Goal: Task Accomplishment & Management: Manage account settings

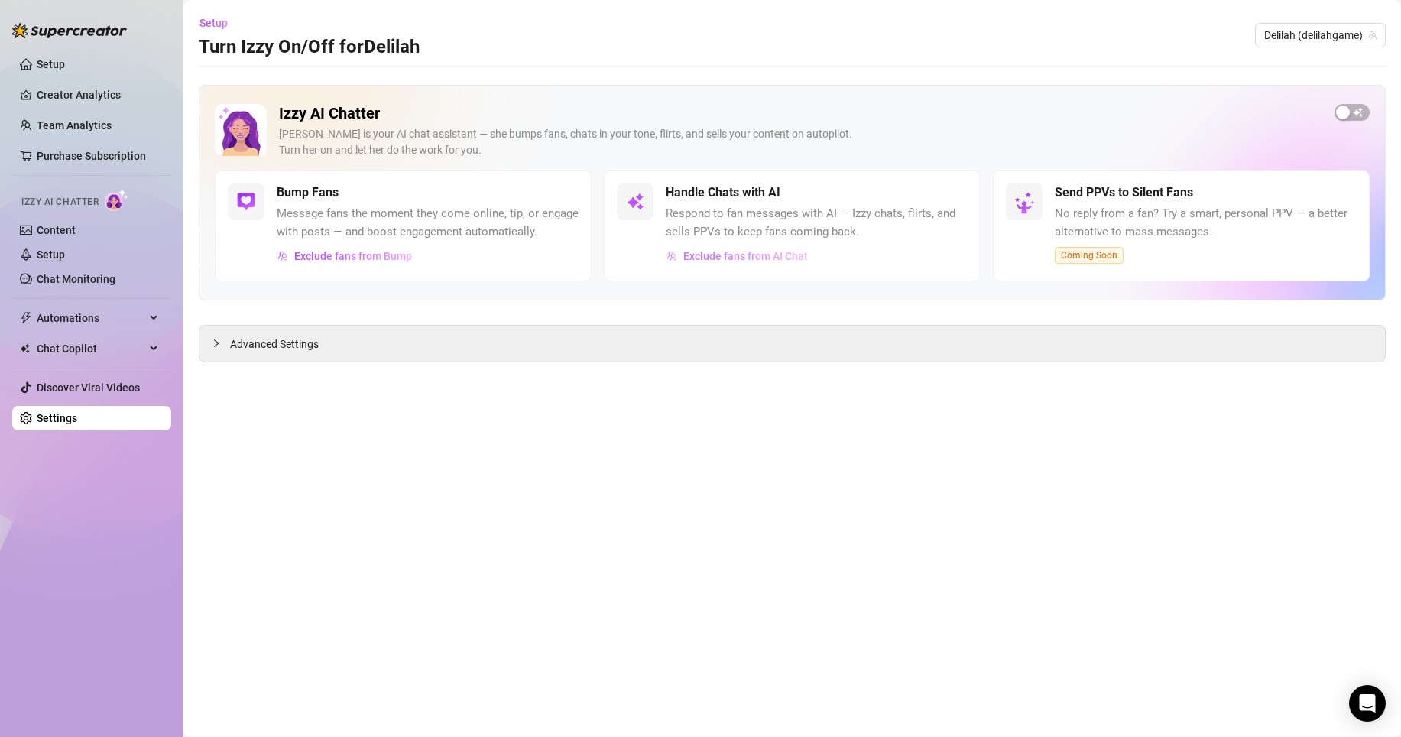
click at [688, 262] on button "Exclude fans from AI Chat" at bounding box center [737, 256] width 143 height 24
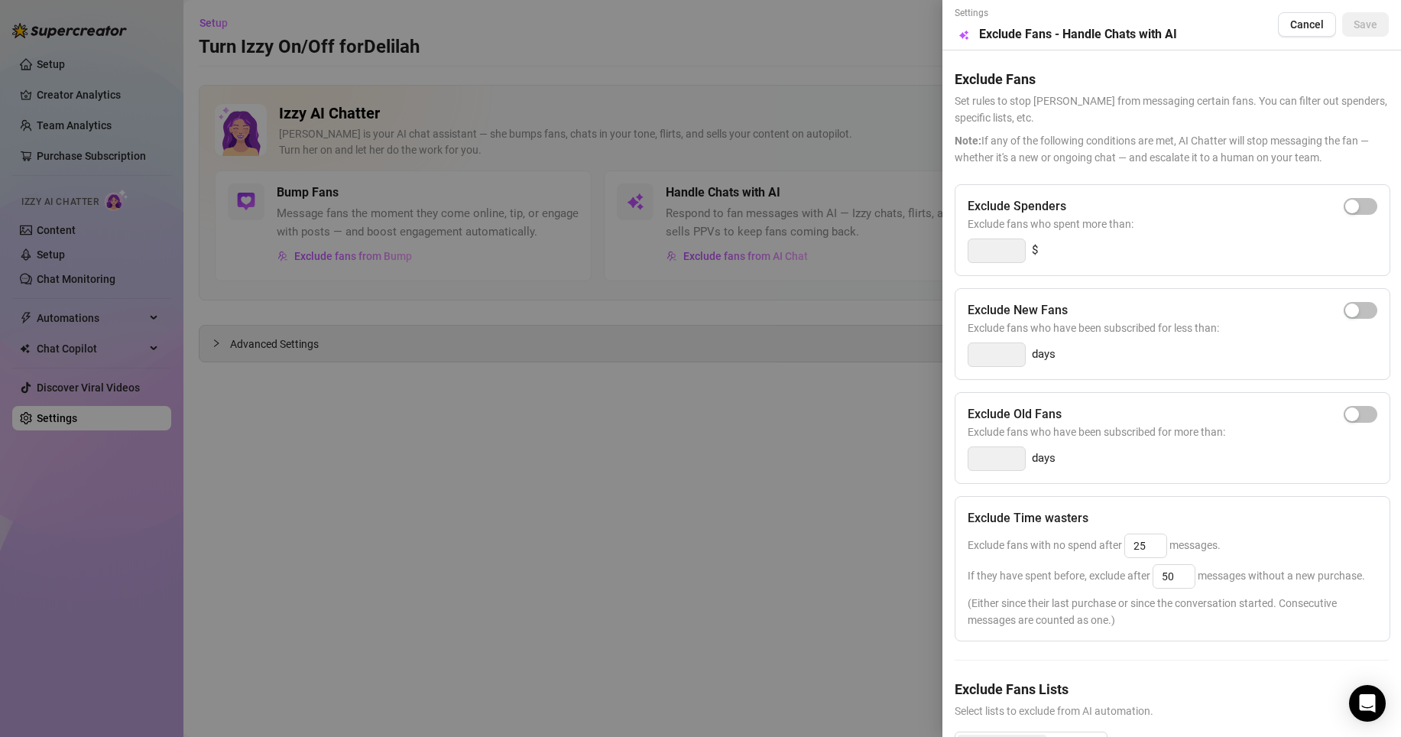
click at [696, 391] on div at bounding box center [700, 368] width 1401 height 737
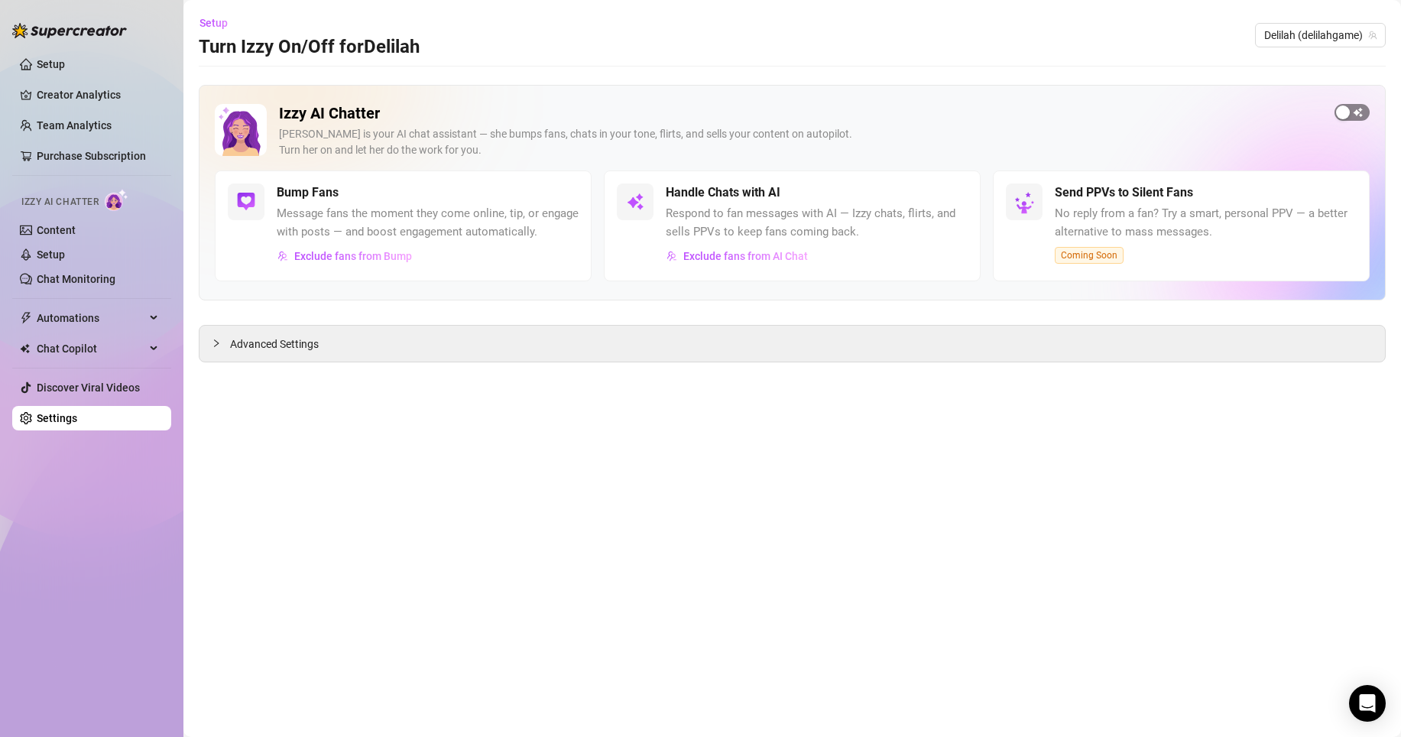
click at [1349, 110] on div "button" at bounding box center [1343, 112] width 14 height 14
